Goal: Task Accomplishment & Management: Complete application form

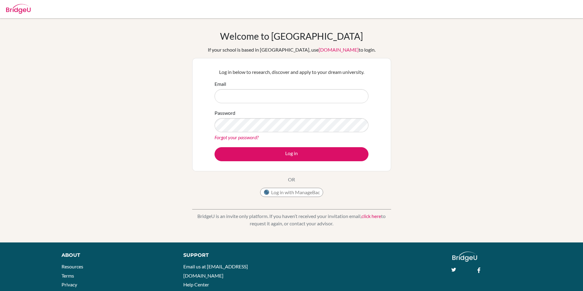
click at [273, 90] on input "Email" at bounding box center [291, 96] width 154 height 14
click at [264, 94] on input "Email" at bounding box center [291, 96] width 154 height 14
click at [236, 102] on input "Email" at bounding box center [291, 96] width 154 height 14
click at [271, 103] on form "Email Password Forgot your password? Log in" at bounding box center [291, 120] width 154 height 81
type input "zimuchama"
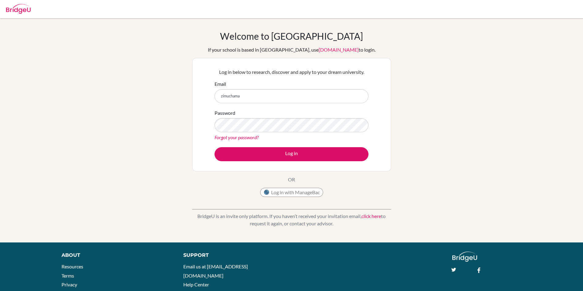
click at [2, 9] on div at bounding box center [291, 9] width 583 height 18
type input "z"
type input "[EMAIL_ADDRESS][DOMAIN_NAME]"
click at [214, 147] on button "Log in" at bounding box center [291, 154] width 154 height 14
click at [429, 151] on div "Welcome to [GEOGRAPHIC_DATA] If your school is based in [GEOGRAPHIC_DATA], use …" at bounding box center [291, 131] width 583 height 200
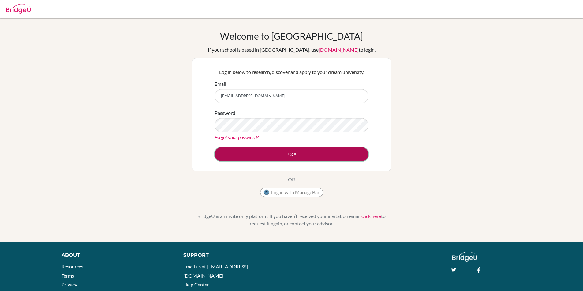
click at [341, 150] on button "Log in" at bounding box center [291, 154] width 154 height 14
